Goal: Navigation & Orientation: Understand site structure

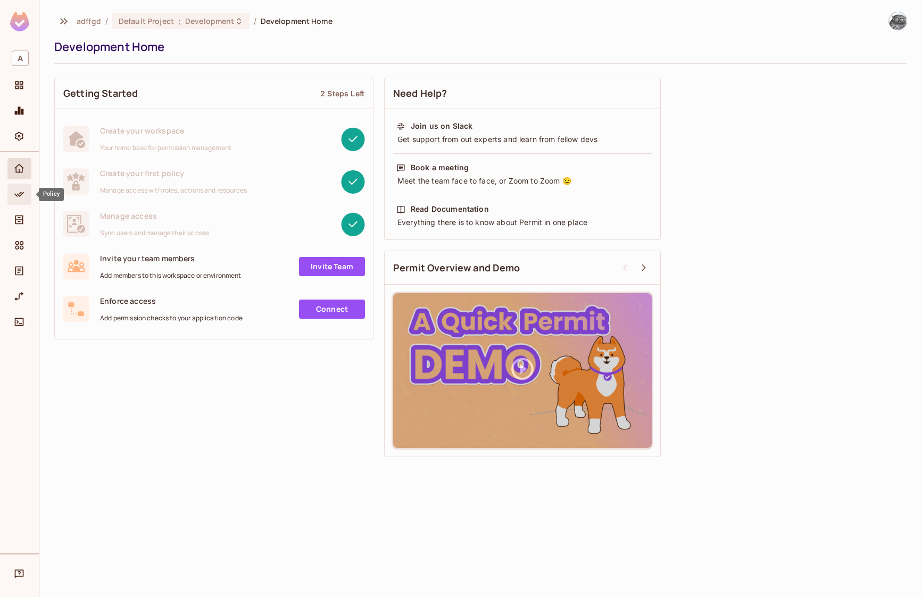
click at [16, 190] on icon "Policy" at bounding box center [19, 194] width 11 height 11
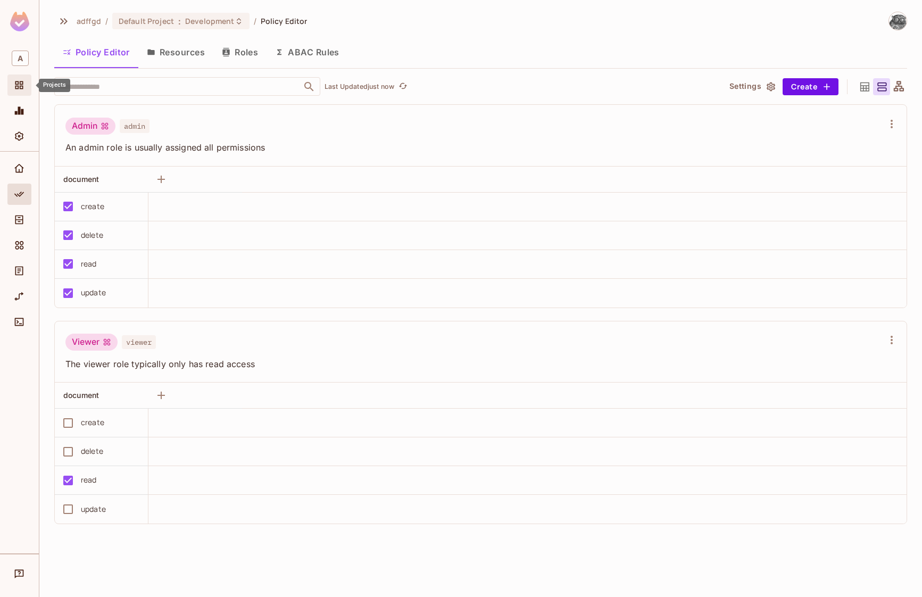
click at [20, 81] on icon "Projects" at bounding box center [19, 85] width 11 height 11
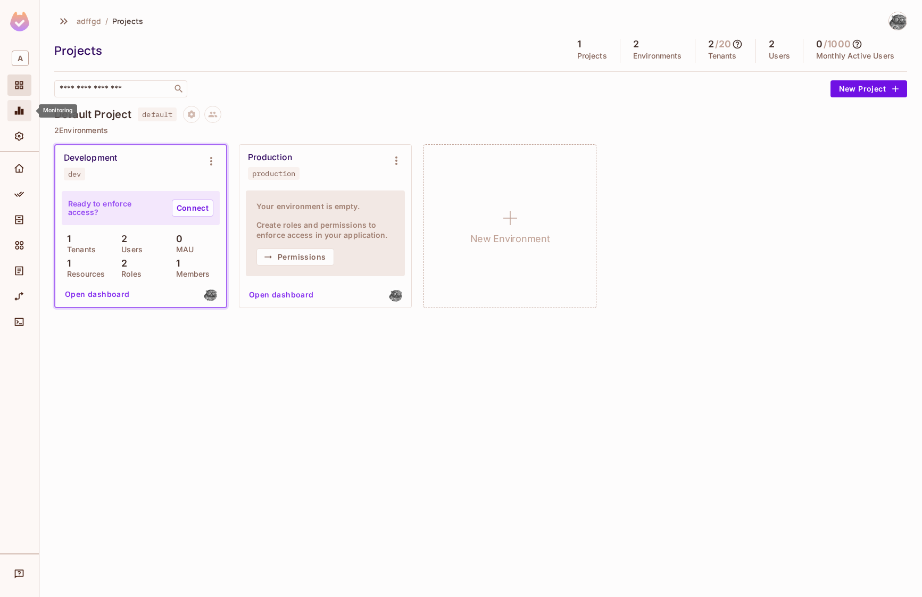
click at [24, 118] on div "Monitoring" at bounding box center [19, 110] width 24 height 21
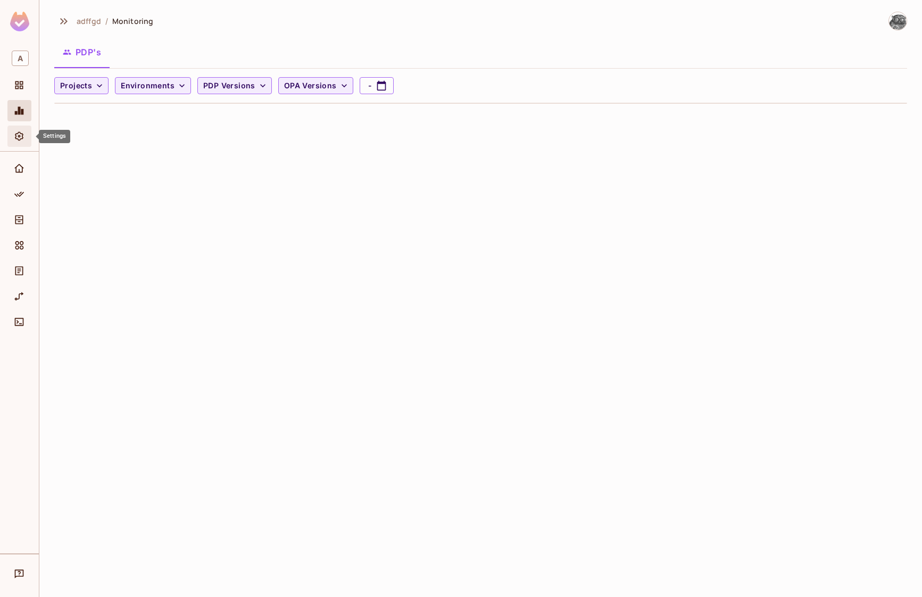
click at [22, 137] on icon "Settings" at bounding box center [19, 136] width 9 height 9
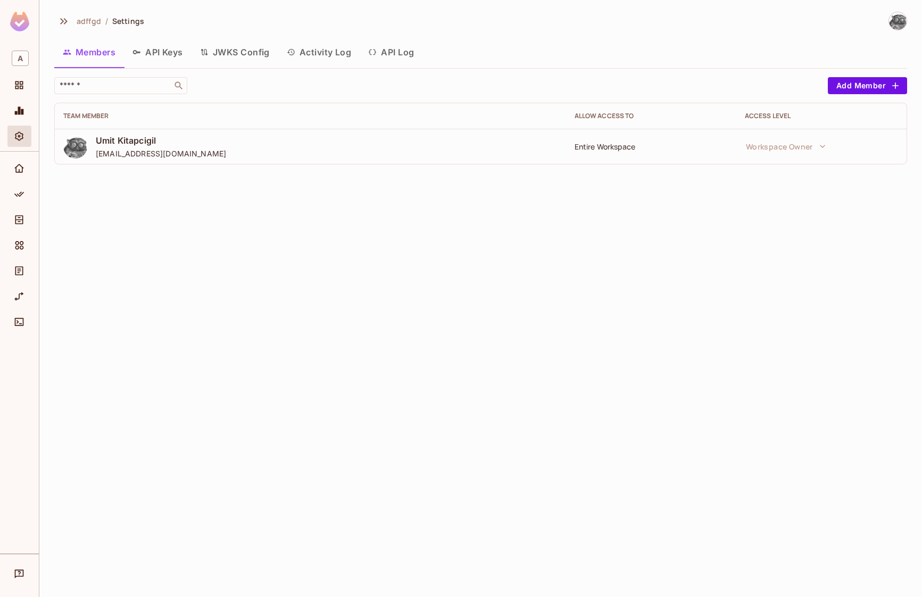
click at [194, 147] on div "Umit Kitapcigil [EMAIL_ADDRESS][DOMAIN_NAME]" at bounding box center [310, 147] width 494 height 24
click at [19, 175] on div "Home" at bounding box center [19, 168] width 24 height 21
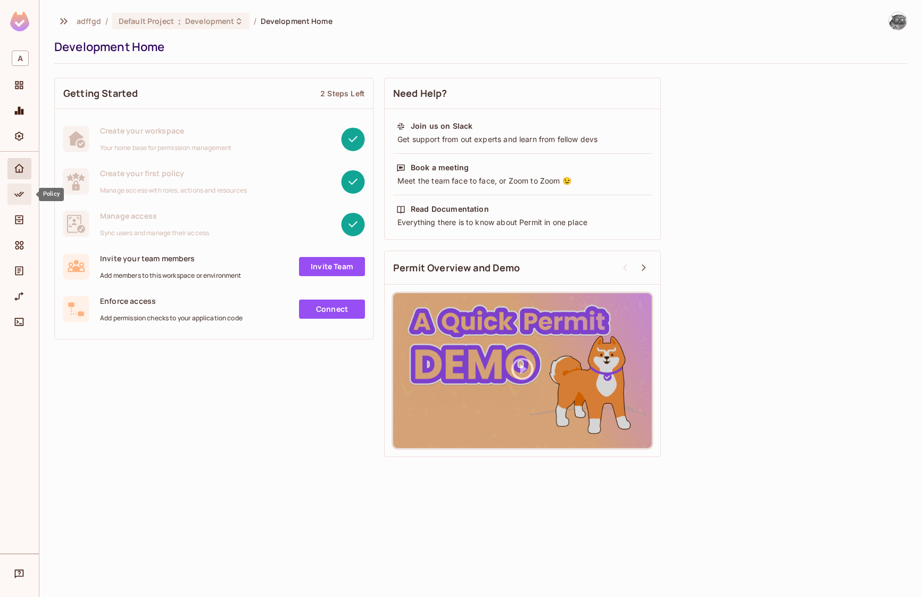
click at [18, 186] on div "Policy" at bounding box center [19, 194] width 24 height 21
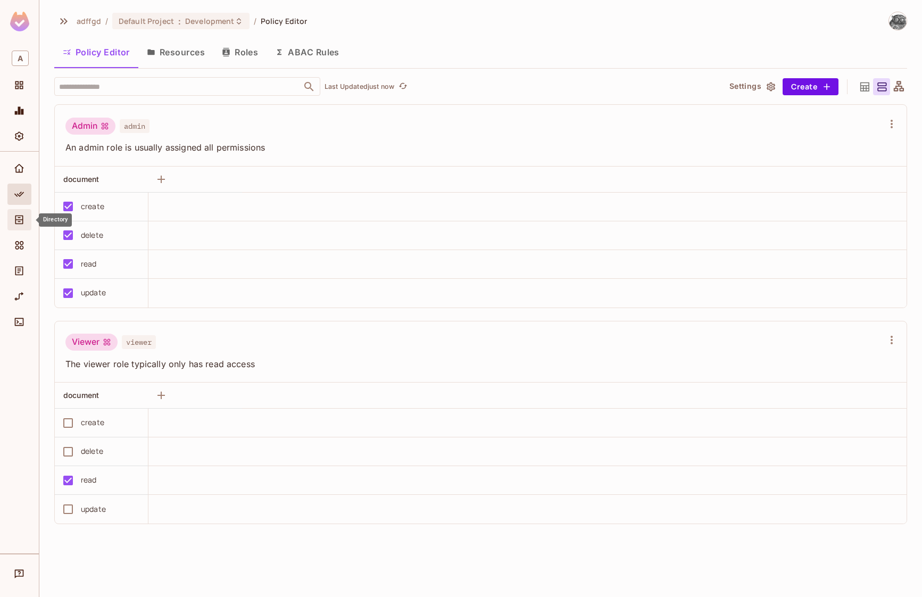
click at [21, 214] on icon "Directory" at bounding box center [19, 219] width 11 height 11
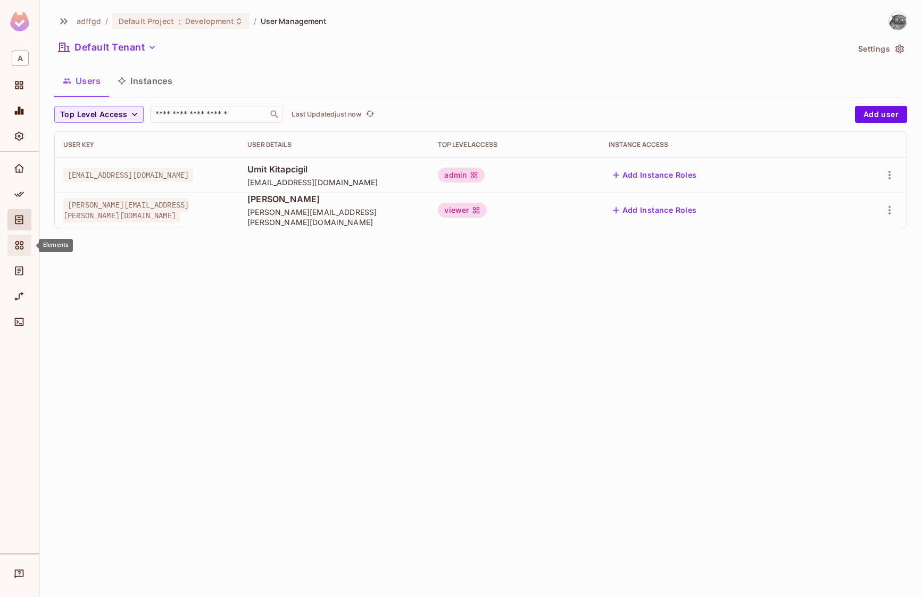
click at [10, 243] on div "Elements" at bounding box center [19, 245] width 24 height 21
